Goal: Transaction & Acquisition: Purchase product/service

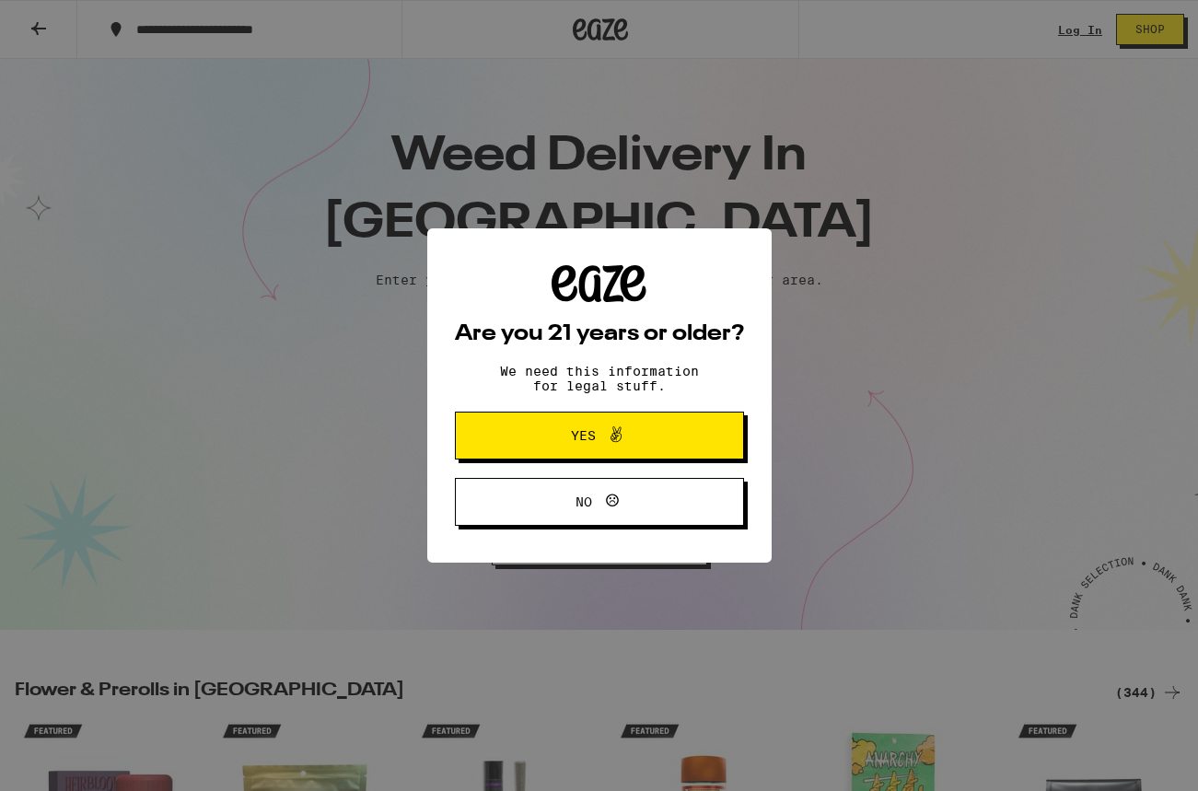
click at [633, 440] on span "Yes" at bounding box center [600, 436] width 140 height 24
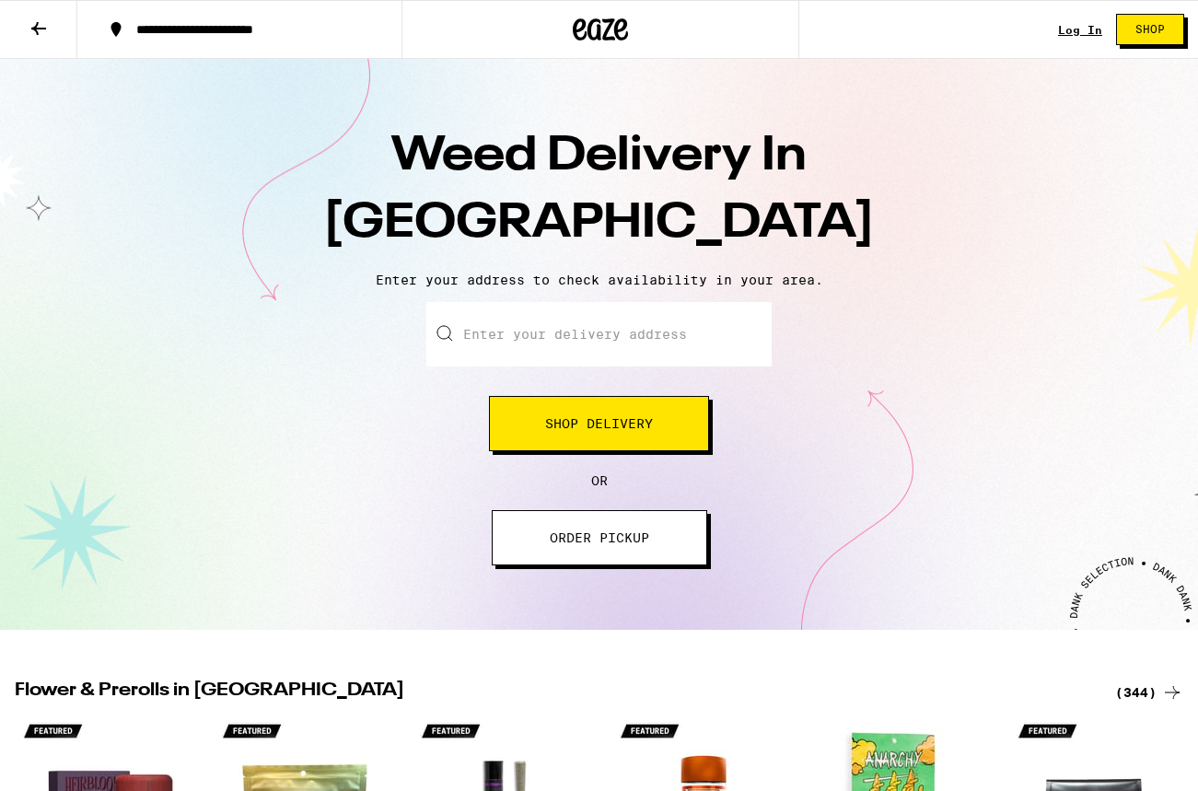
click at [612, 337] on input "Enter your delivery address" at bounding box center [598, 334] width 345 height 64
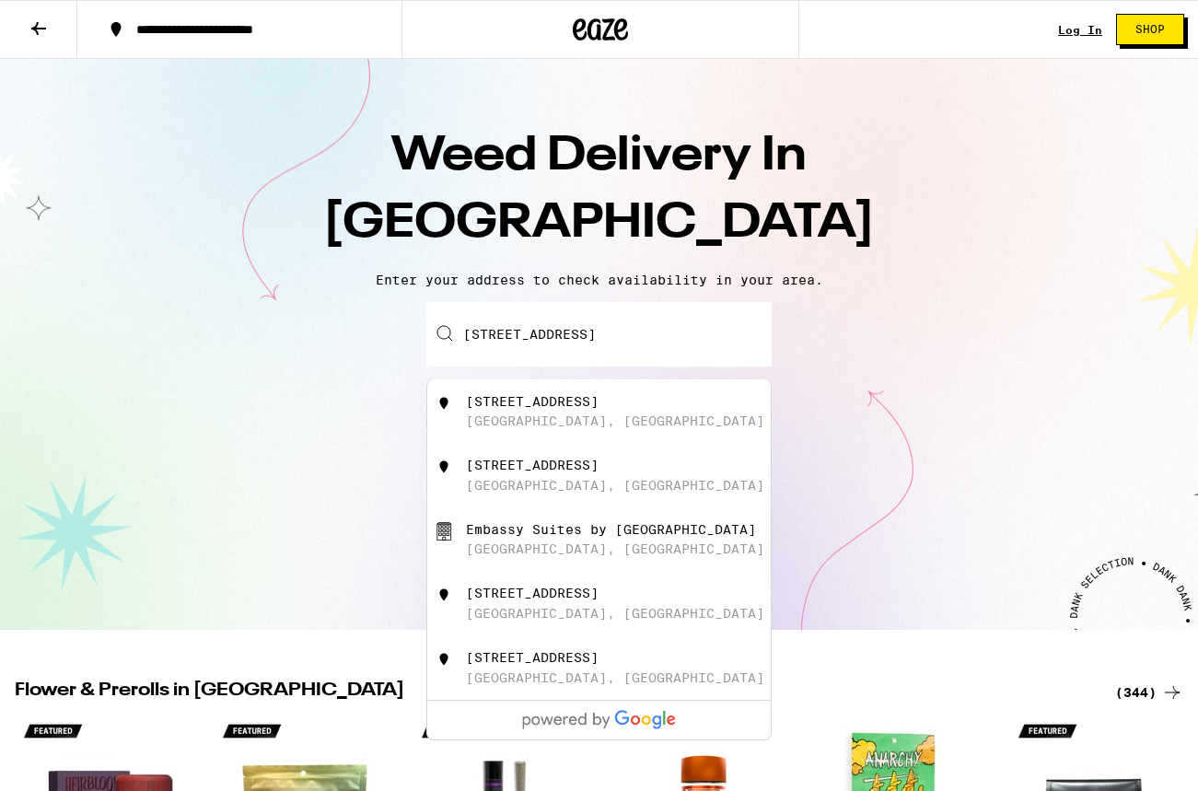
click at [496, 425] on div "[GEOGRAPHIC_DATA], [GEOGRAPHIC_DATA]" at bounding box center [615, 421] width 298 height 15
type input "[STREET_ADDRESS]"
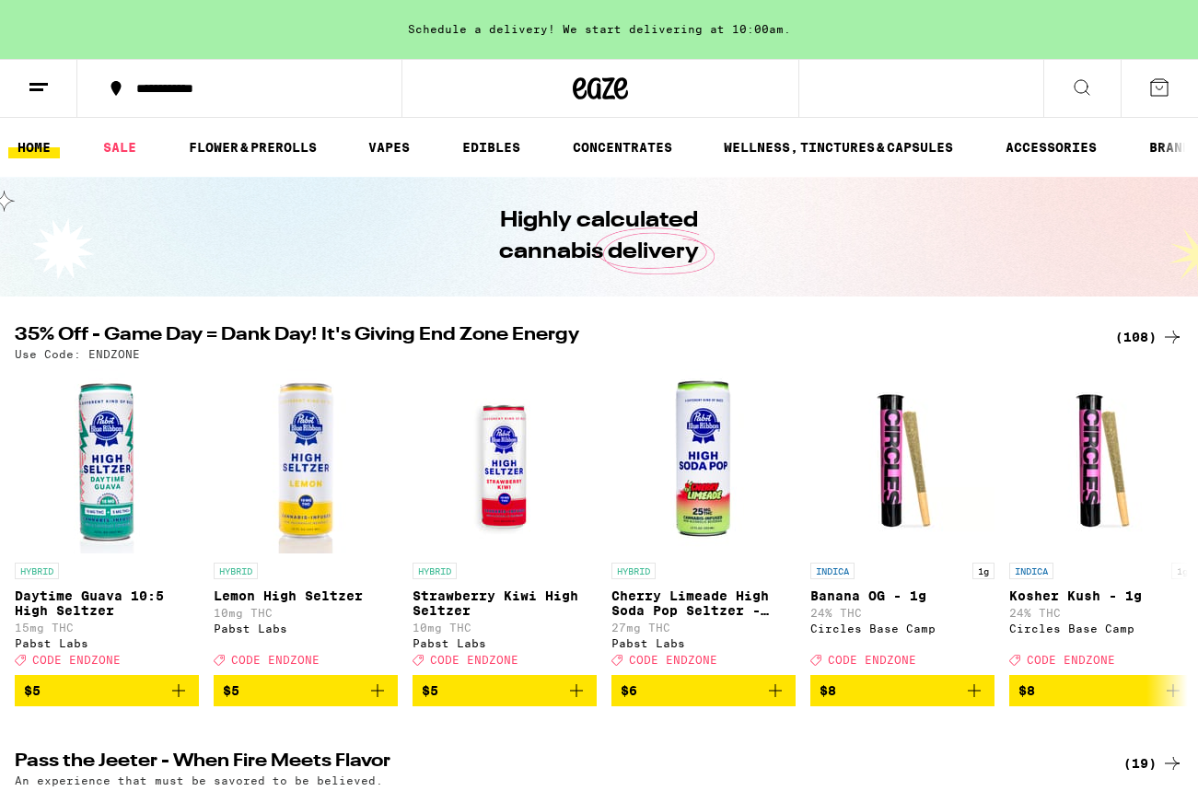
click at [1085, 80] on icon at bounding box center [1082, 87] width 15 height 15
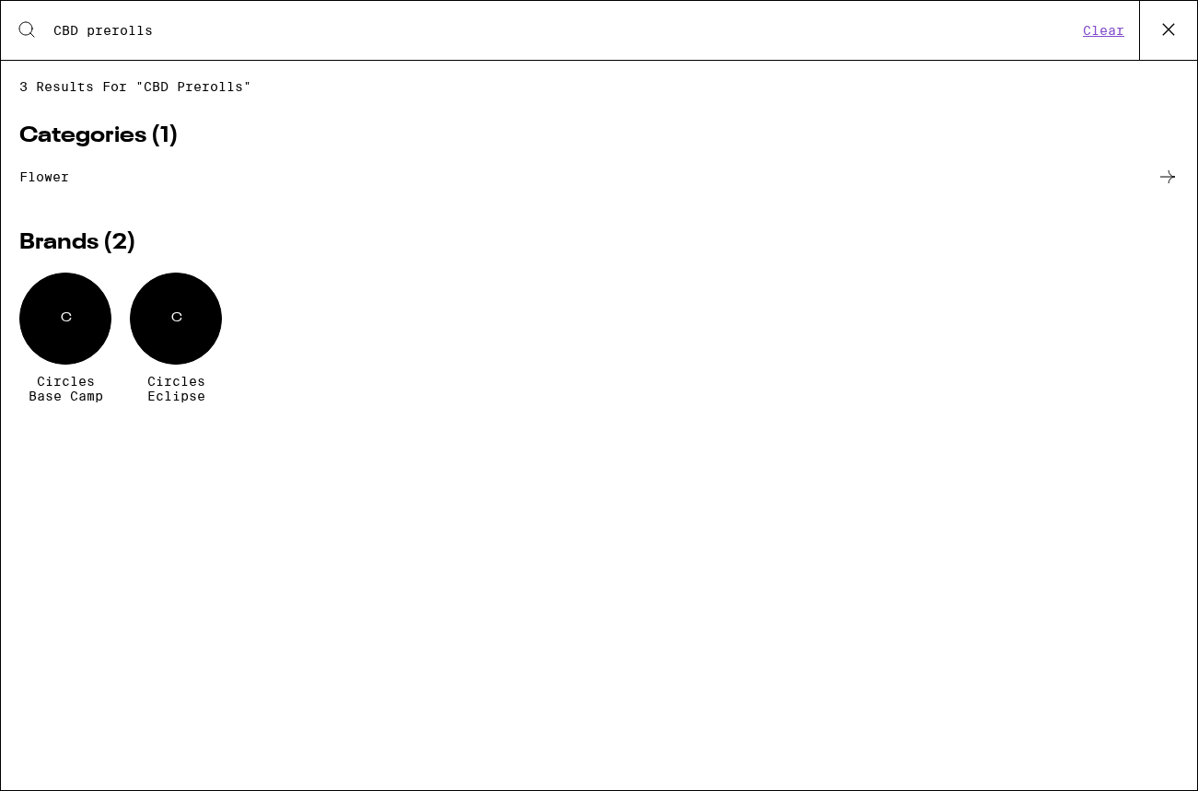
type input "CBD prerolls"
click at [60, 335] on div "C" at bounding box center [65, 319] width 92 height 92
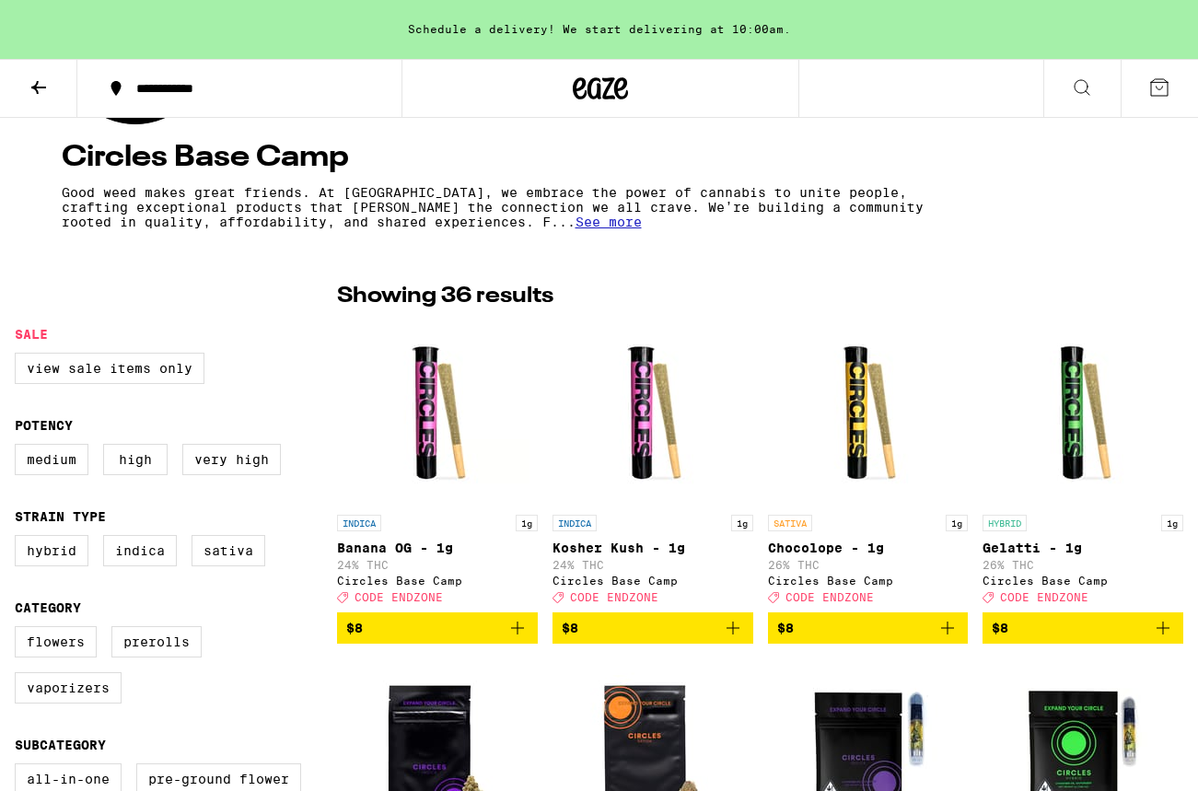
scroll to position [342, 0]
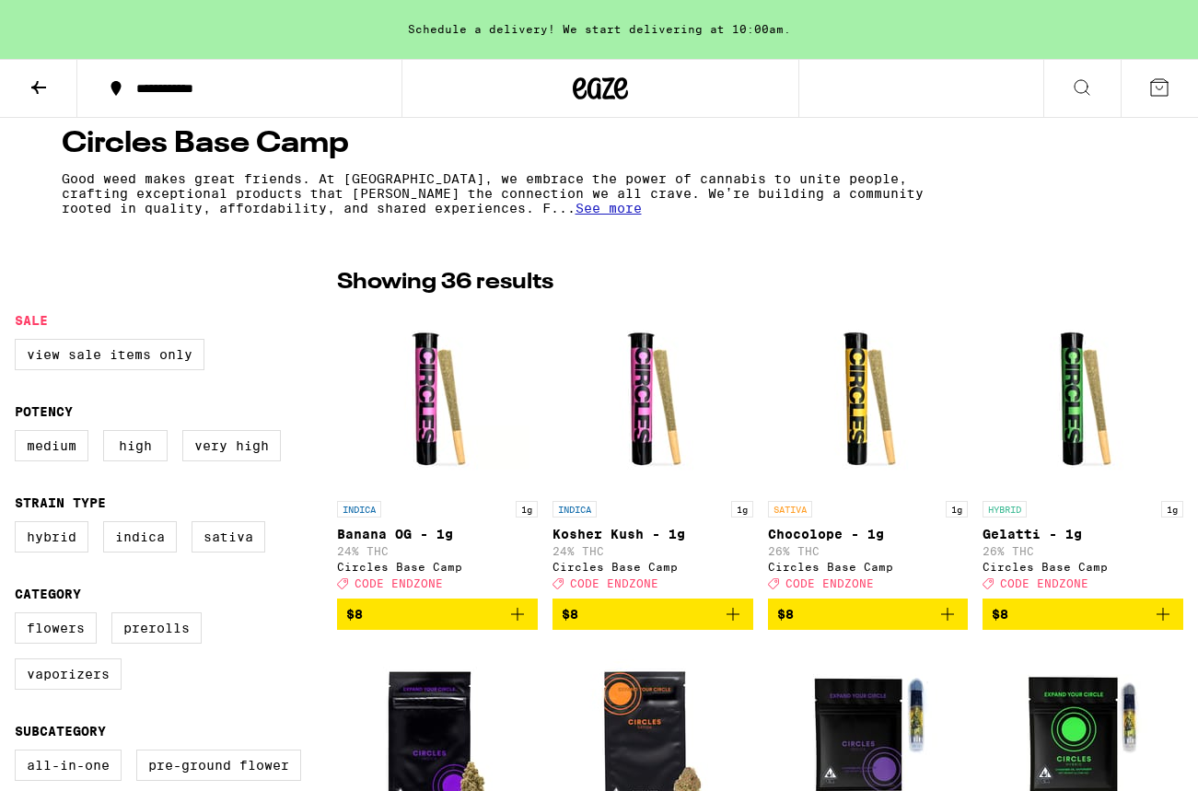
click at [42, 85] on icon at bounding box center [39, 87] width 22 height 22
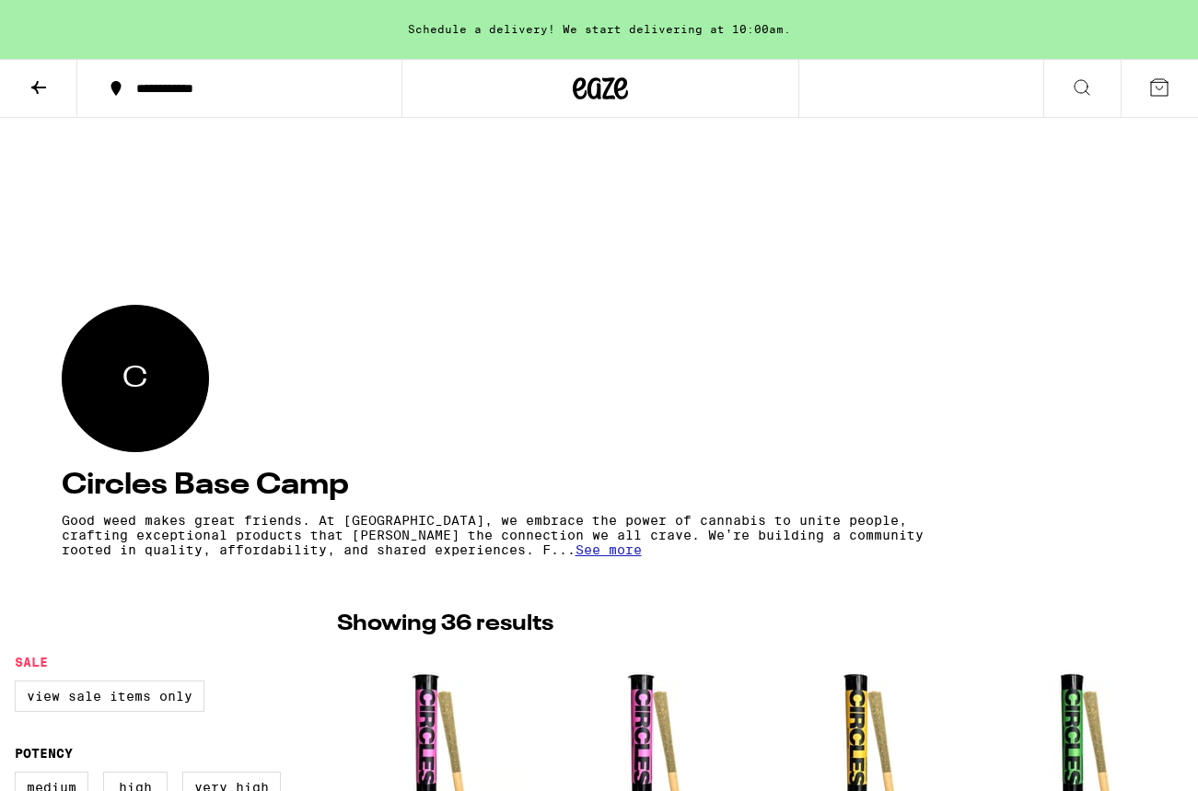
drag, startPoint x: 29, startPoint y: 80, endPoint x: 38, endPoint y: 86, distance: 10.0
click at [30, 80] on icon at bounding box center [39, 87] width 22 height 22
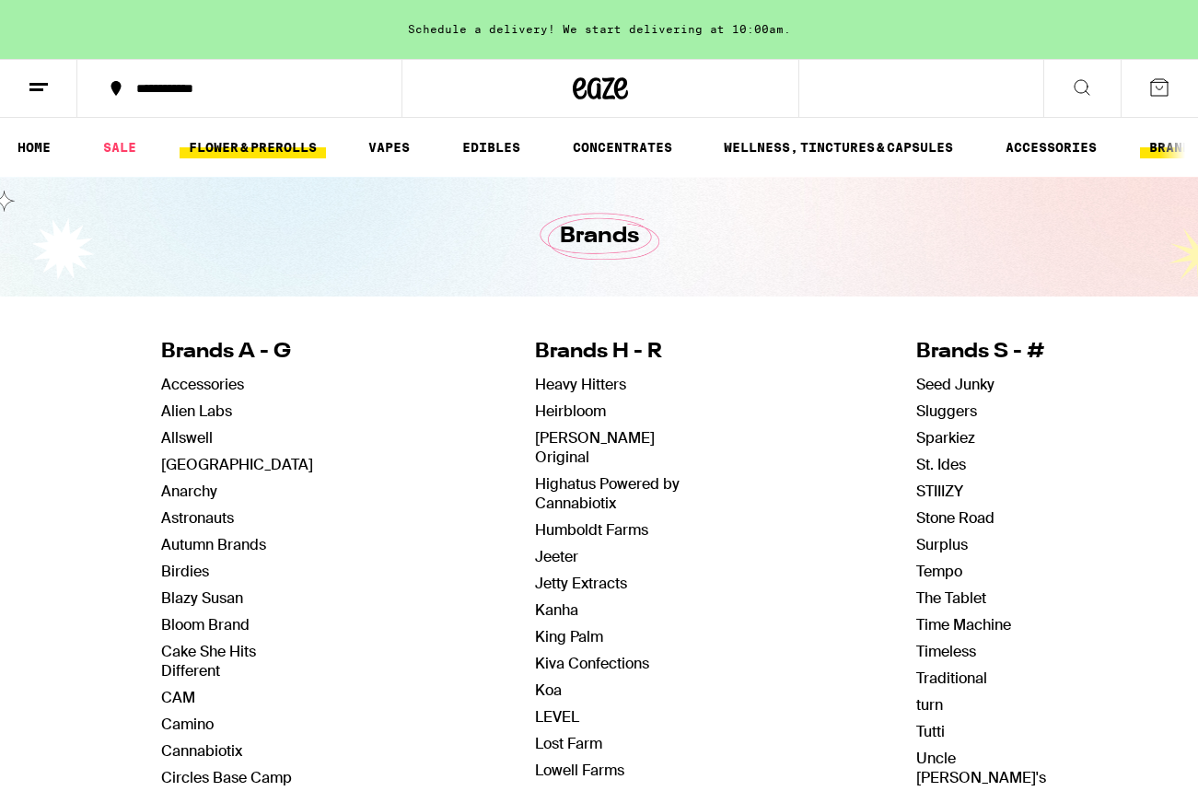
click at [235, 151] on link "FLOWER & PREROLLS" at bounding box center [253, 147] width 146 height 22
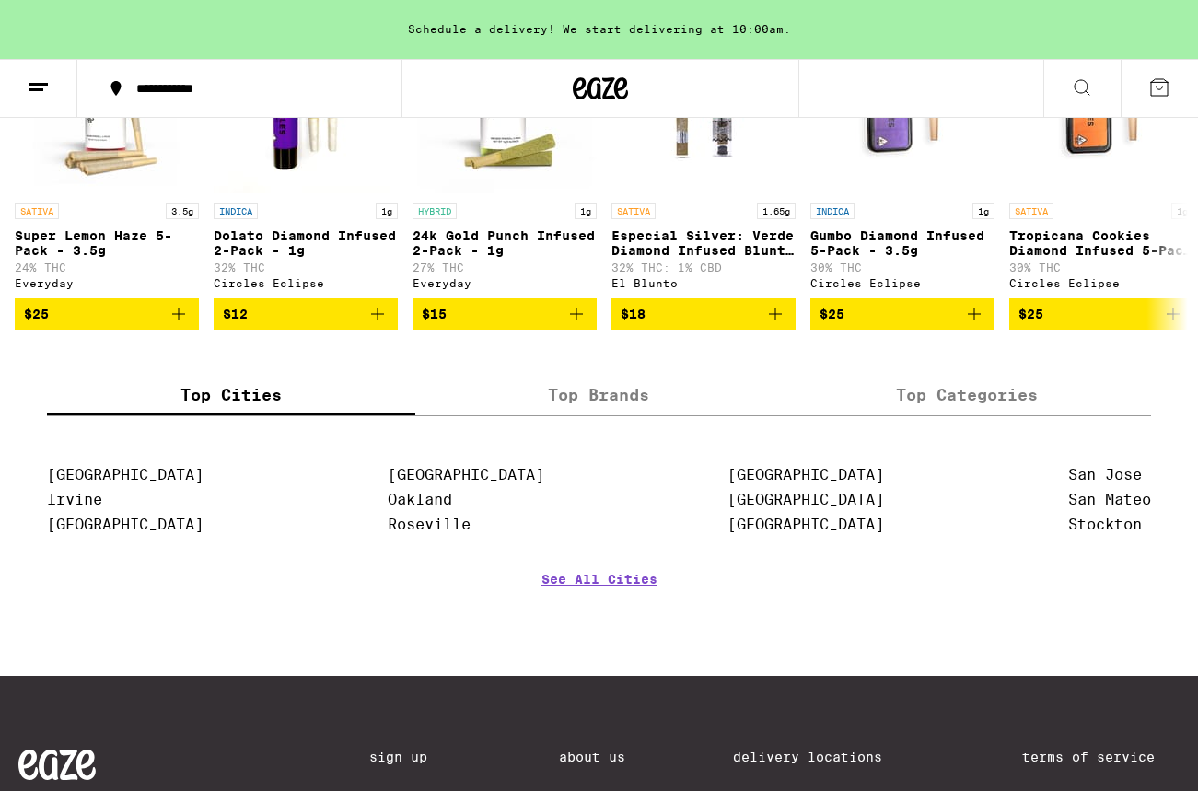
scroll to position [1600, 0]
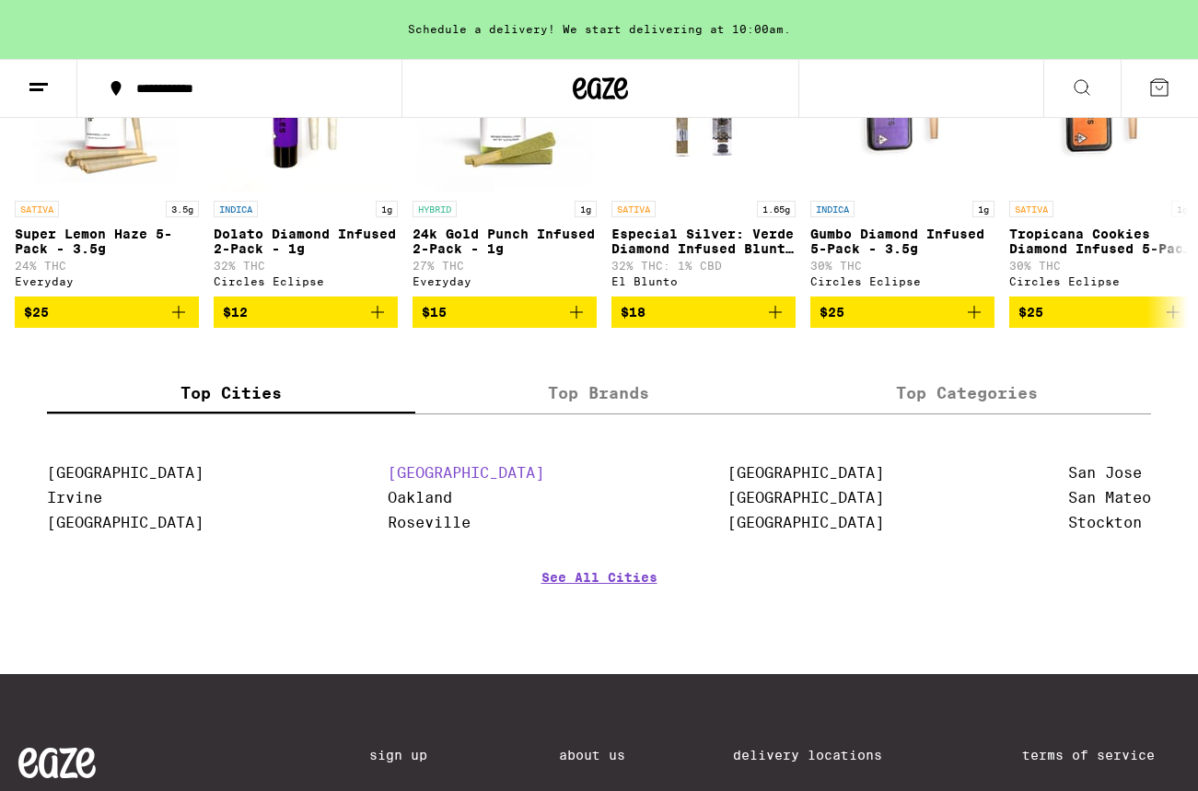
click at [435, 482] on link "[GEOGRAPHIC_DATA]" at bounding box center [466, 472] width 157 height 17
